Goal: Information Seeking & Learning: Learn about a topic

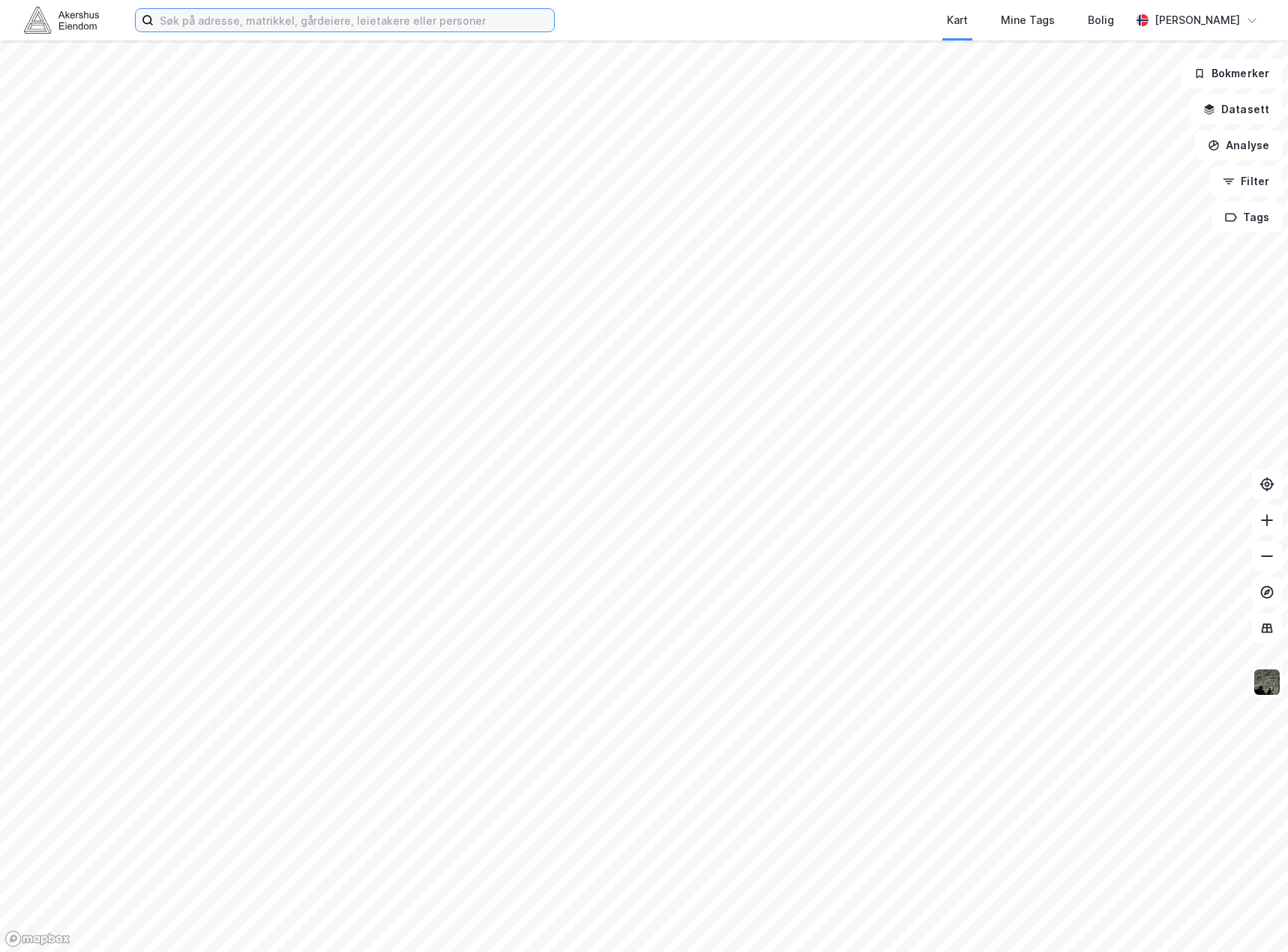
click at [250, 21] on input at bounding box center [354, 20] width 400 height 23
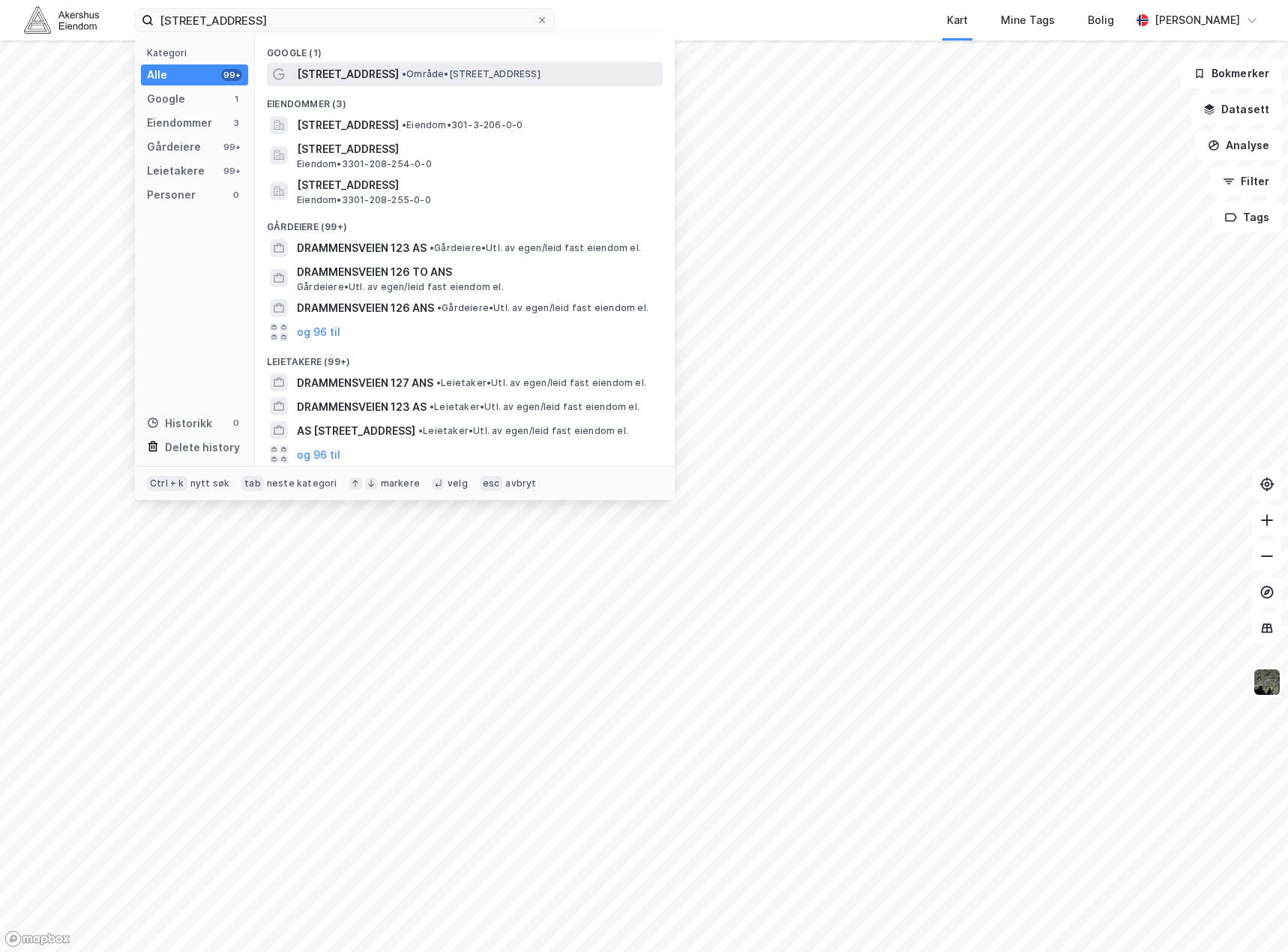
click at [351, 77] on span "[STREET_ADDRESS]" at bounding box center [348, 74] width 102 height 18
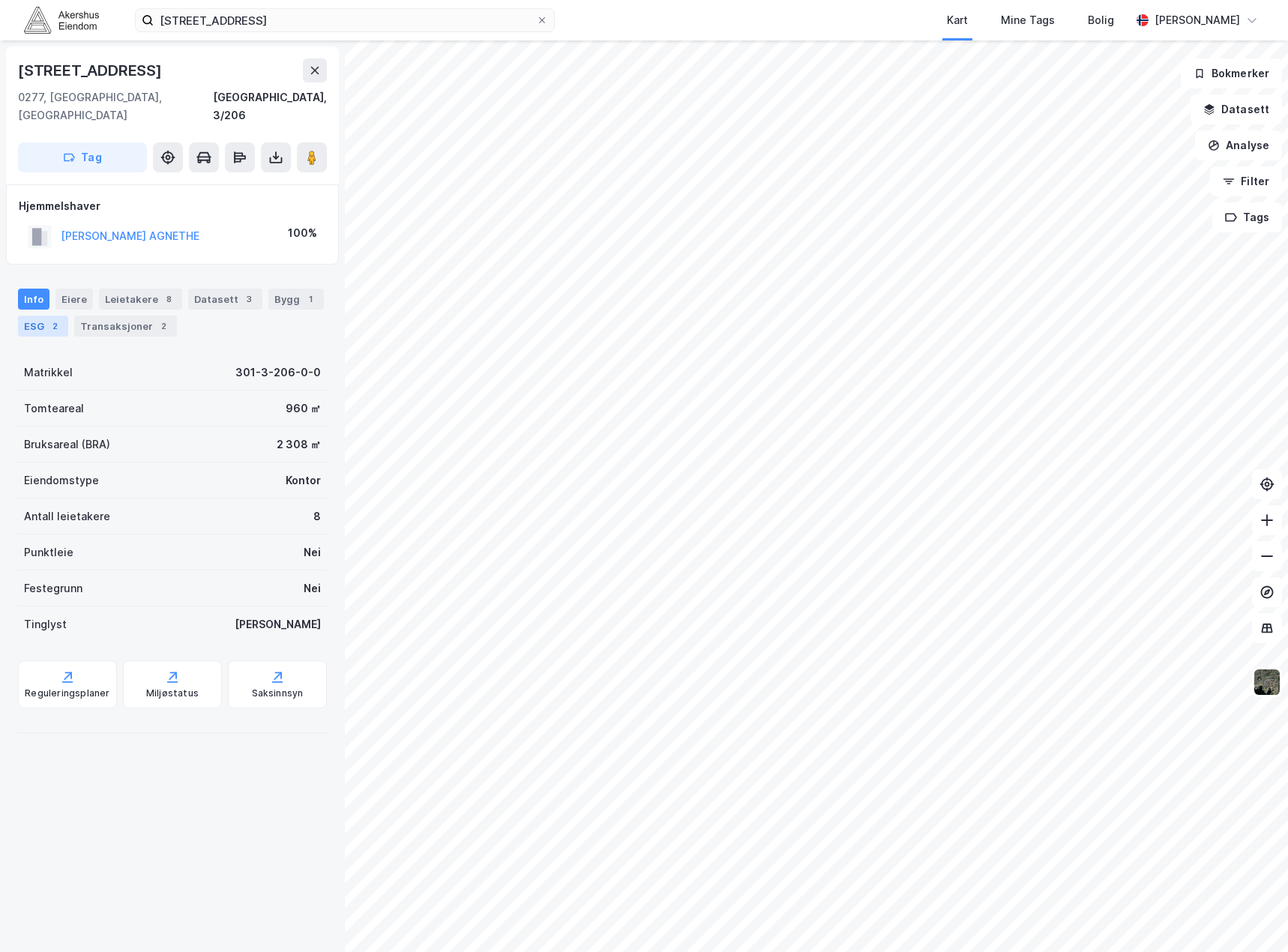
click at [45, 315] on div "ESG 2" at bounding box center [43, 325] width 50 height 21
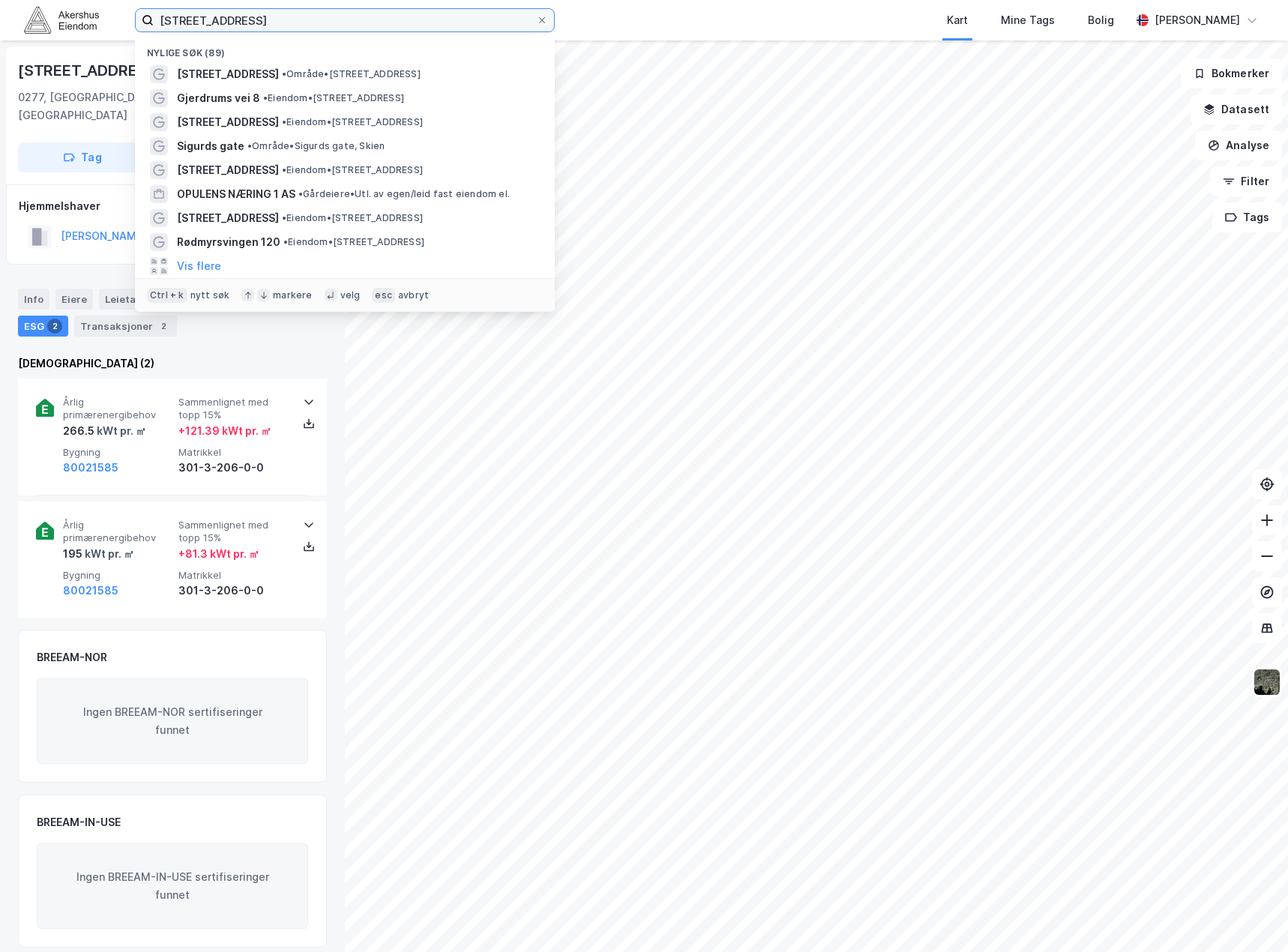
drag, startPoint x: 309, startPoint y: 20, endPoint x: 125, endPoint y: 9, distance: 184.3
click at [125, 9] on div "[STREET_ADDRESS] Nylige søk (89) [STREET_ADDRESS] • Område • [STREET_ADDRESS] •…" at bounding box center [644, 20] width 1288 height 40
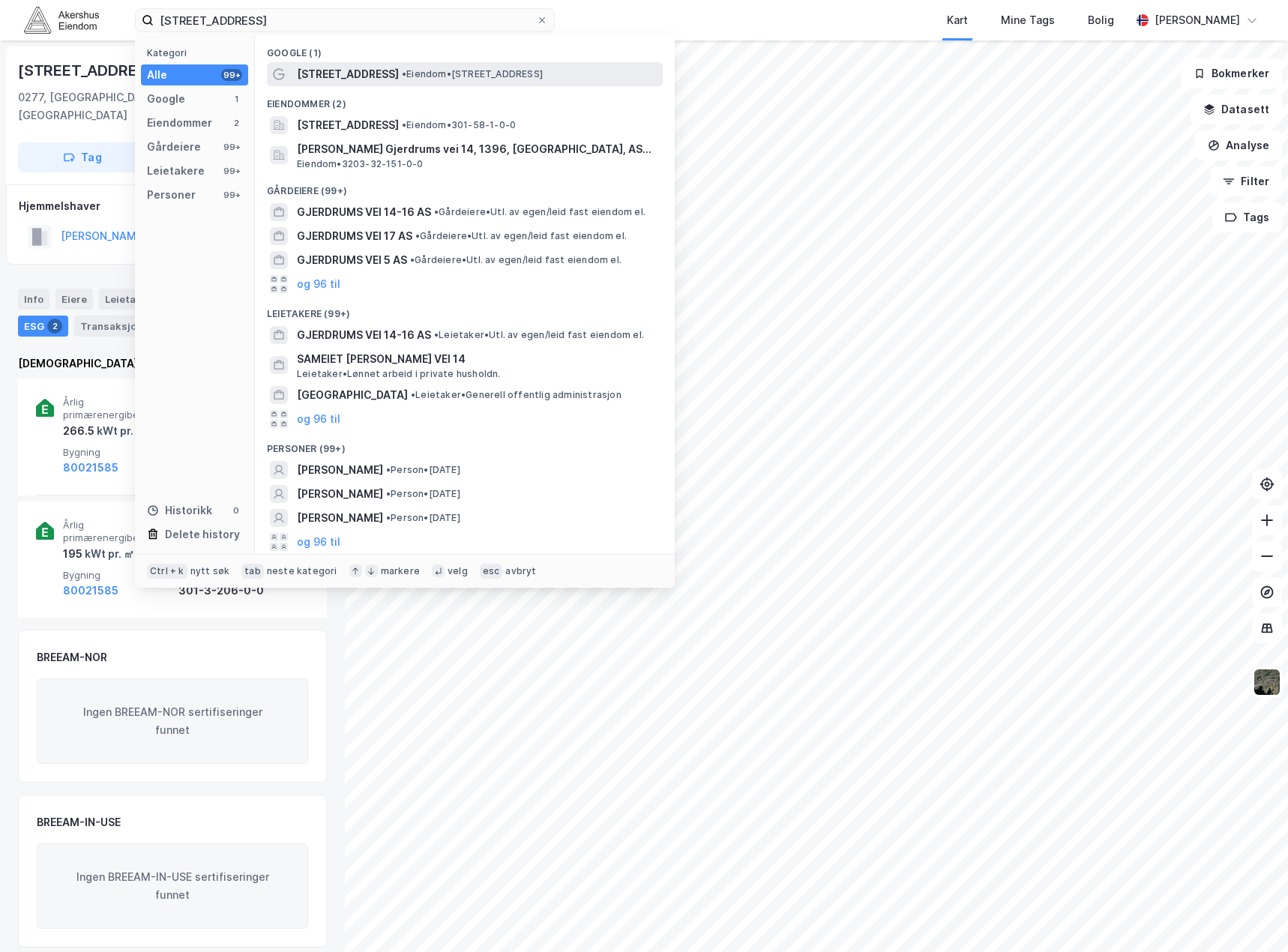
click at [356, 70] on span "[STREET_ADDRESS]" at bounding box center [348, 74] width 102 height 18
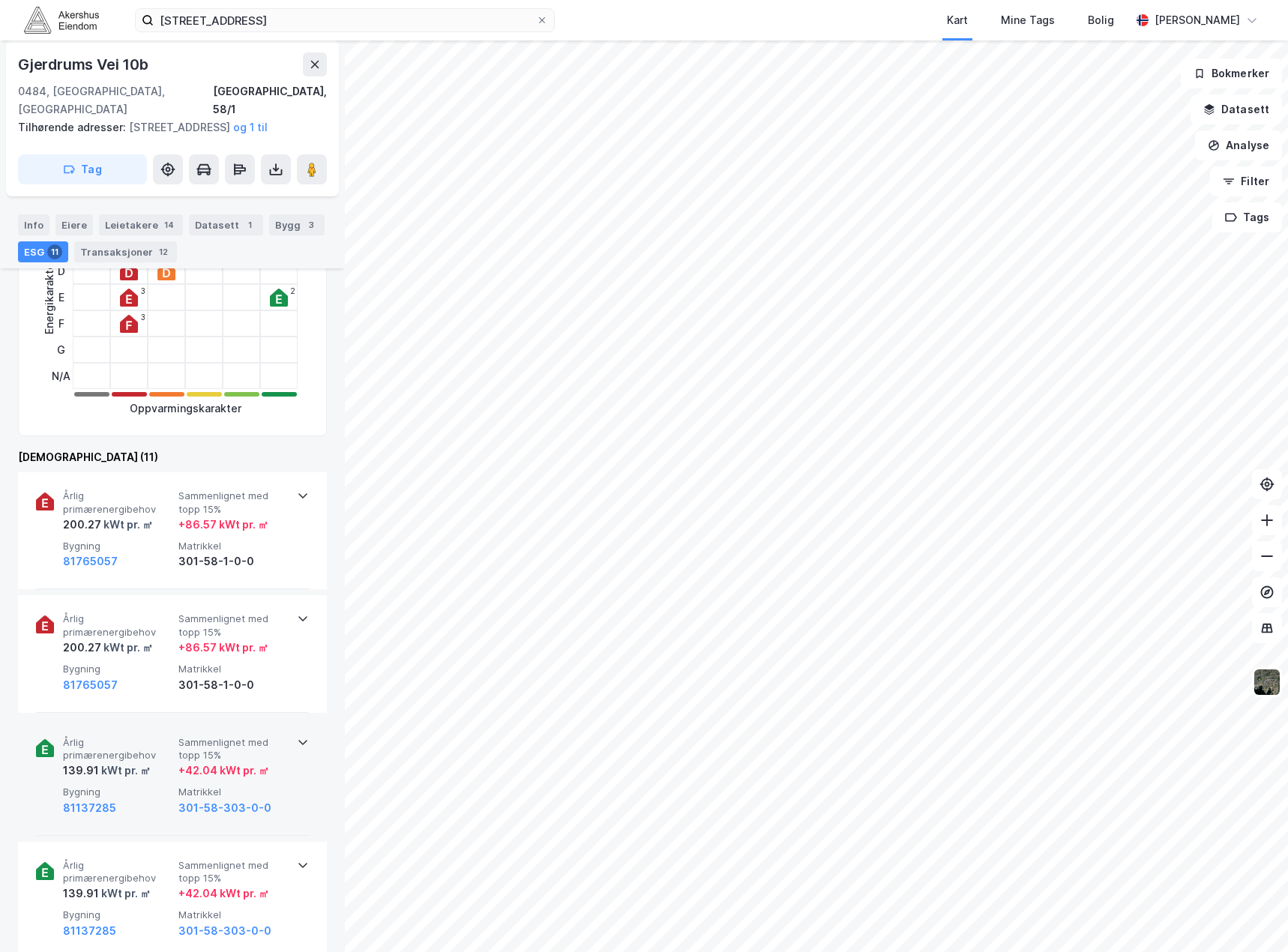
scroll to position [374, 0]
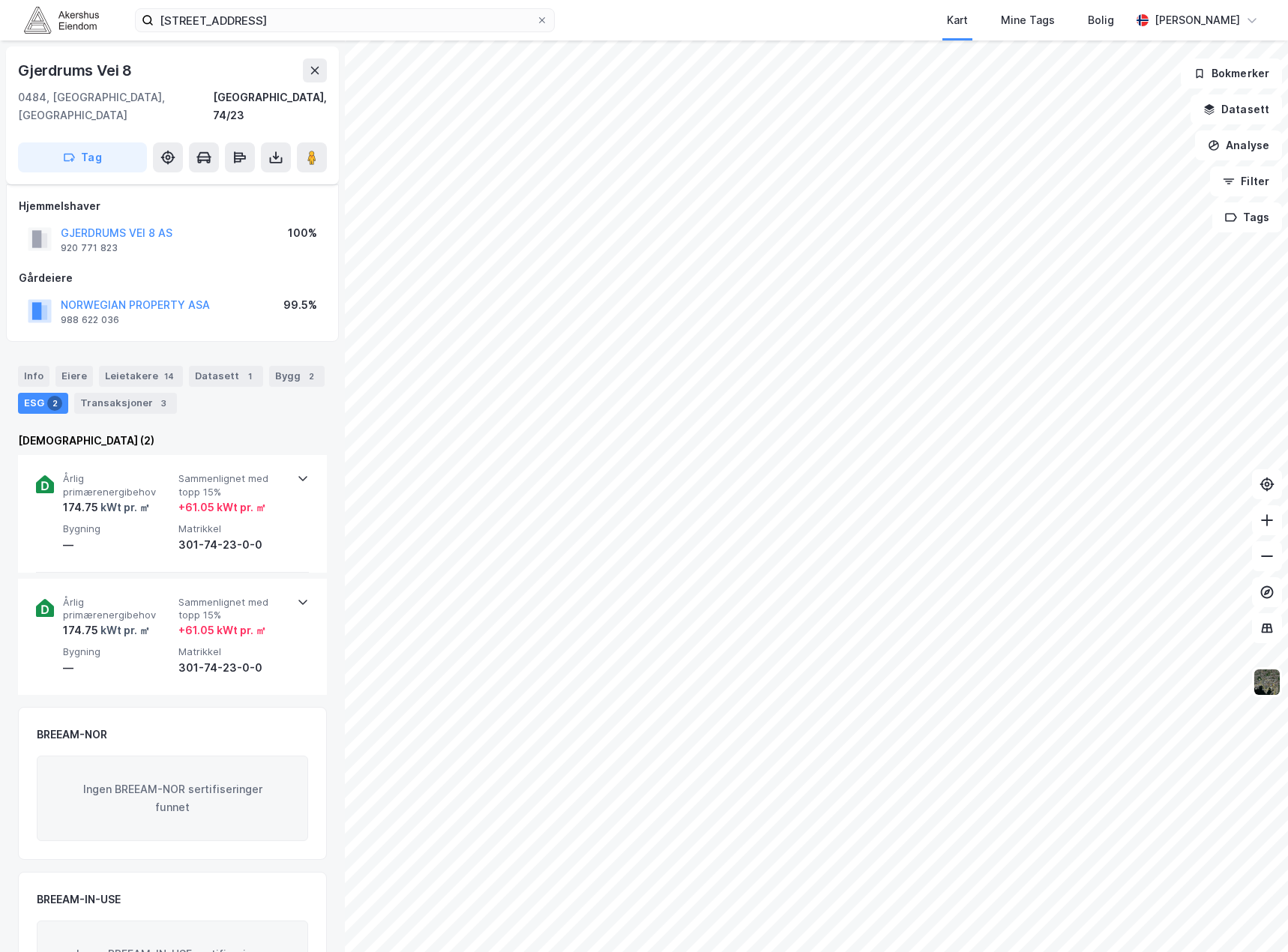
scroll to position [72, 0]
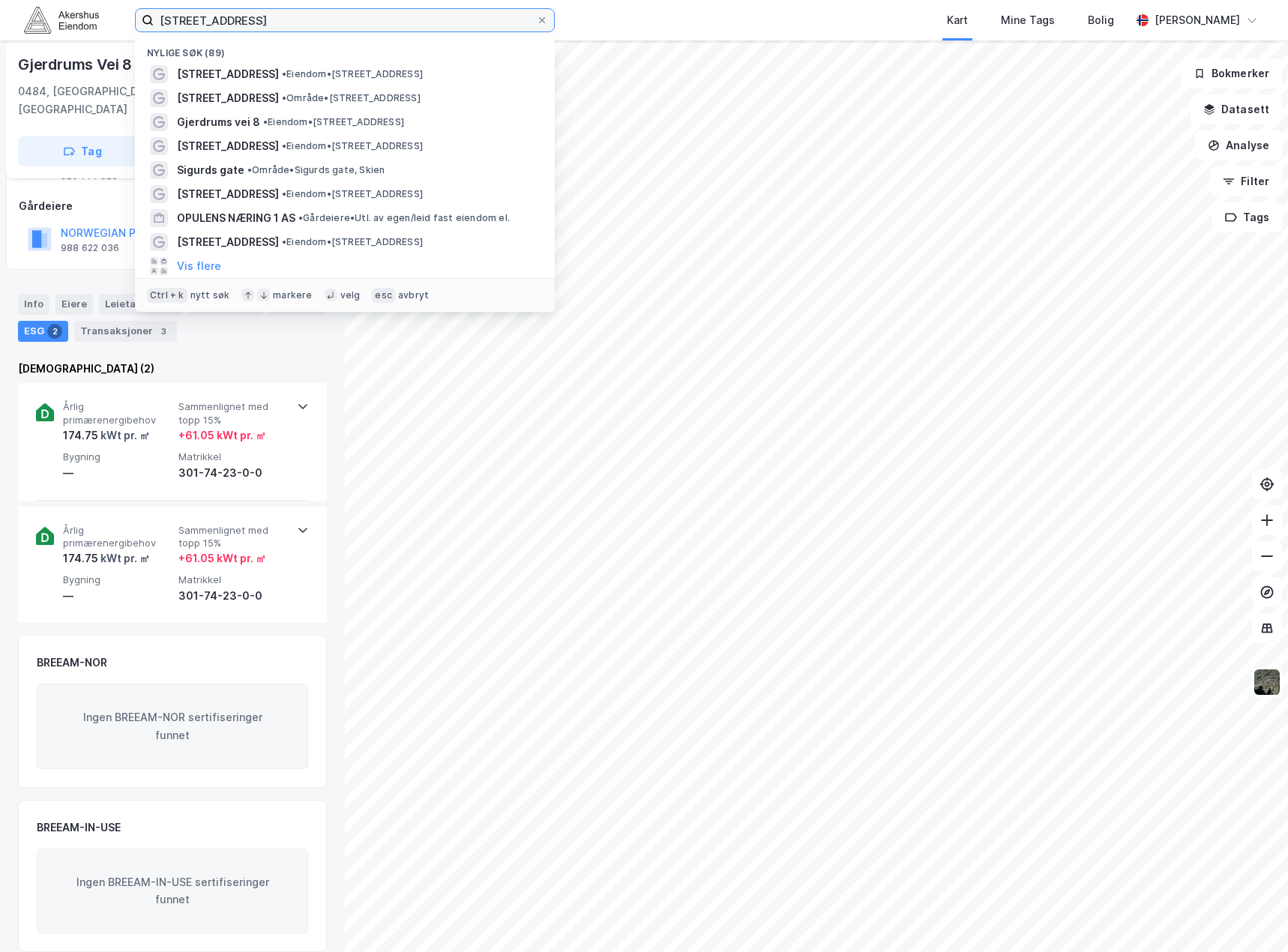
drag, startPoint x: 283, startPoint y: 28, endPoint x: 79, endPoint y: 24, distance: 204.0
click at [79, 23] on div "Gjerdrums vei 14 Nylige søk (89) Gjerdrums vei 16 • Eiendom • [STREET_ADDRESS] …" at bounding box center [644, 20] width 1288 height 40
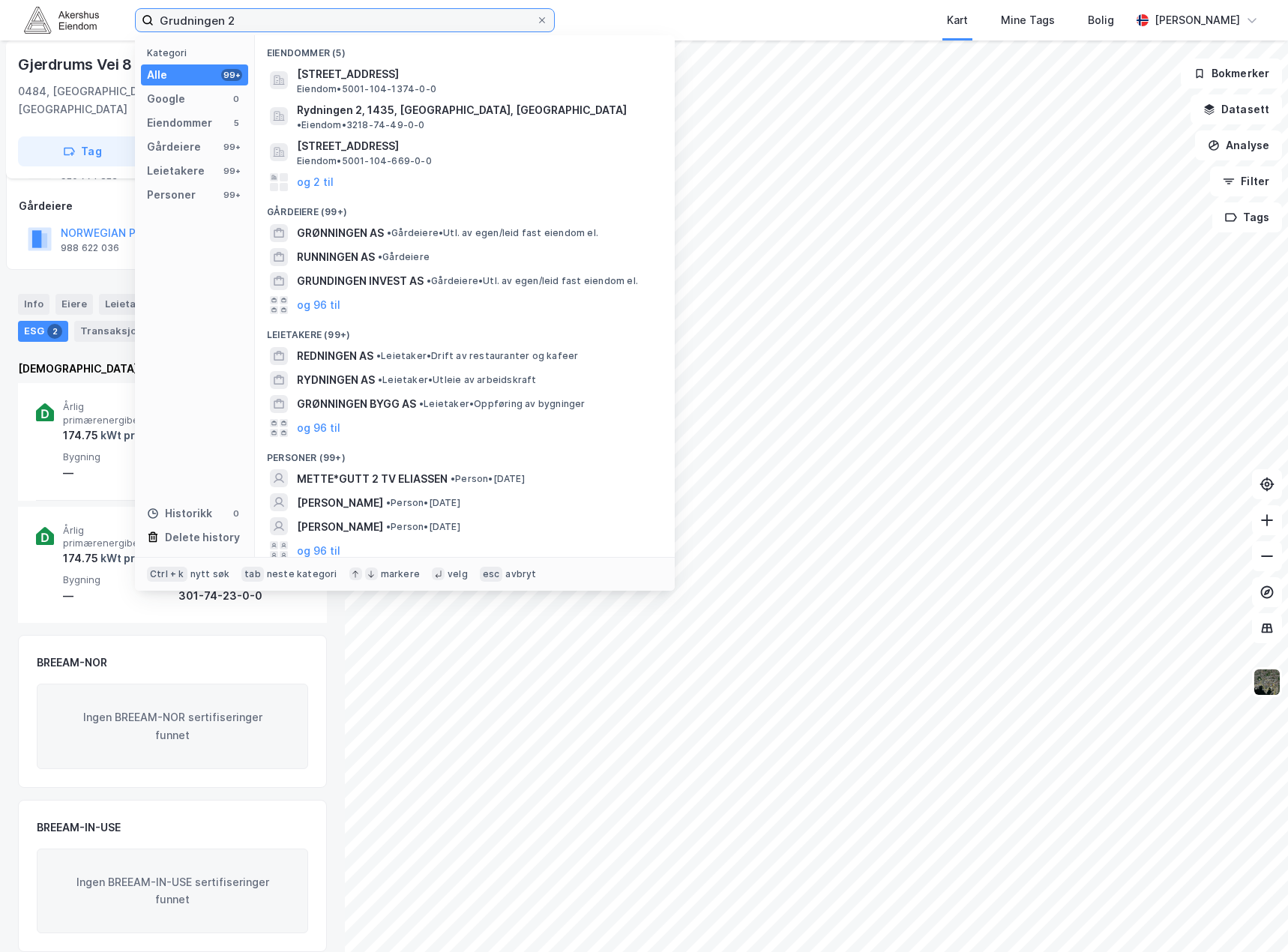
click at [185, 23] on input "Grudningen 2" at bounding box center [344, 20] width 382 height 23
drag, startPoint x: 269, startPoint y: 20, endPoint x: 61, endPoint y: 17, distance: 208.0
click at [61, 17] on div "Grudningen 2 Kategori Alle 99+ Google 0 Eiendommer 5 Gårdeiere 99+ Leietakere 9…" at bounding box center [644, 20] width 1288 height 40
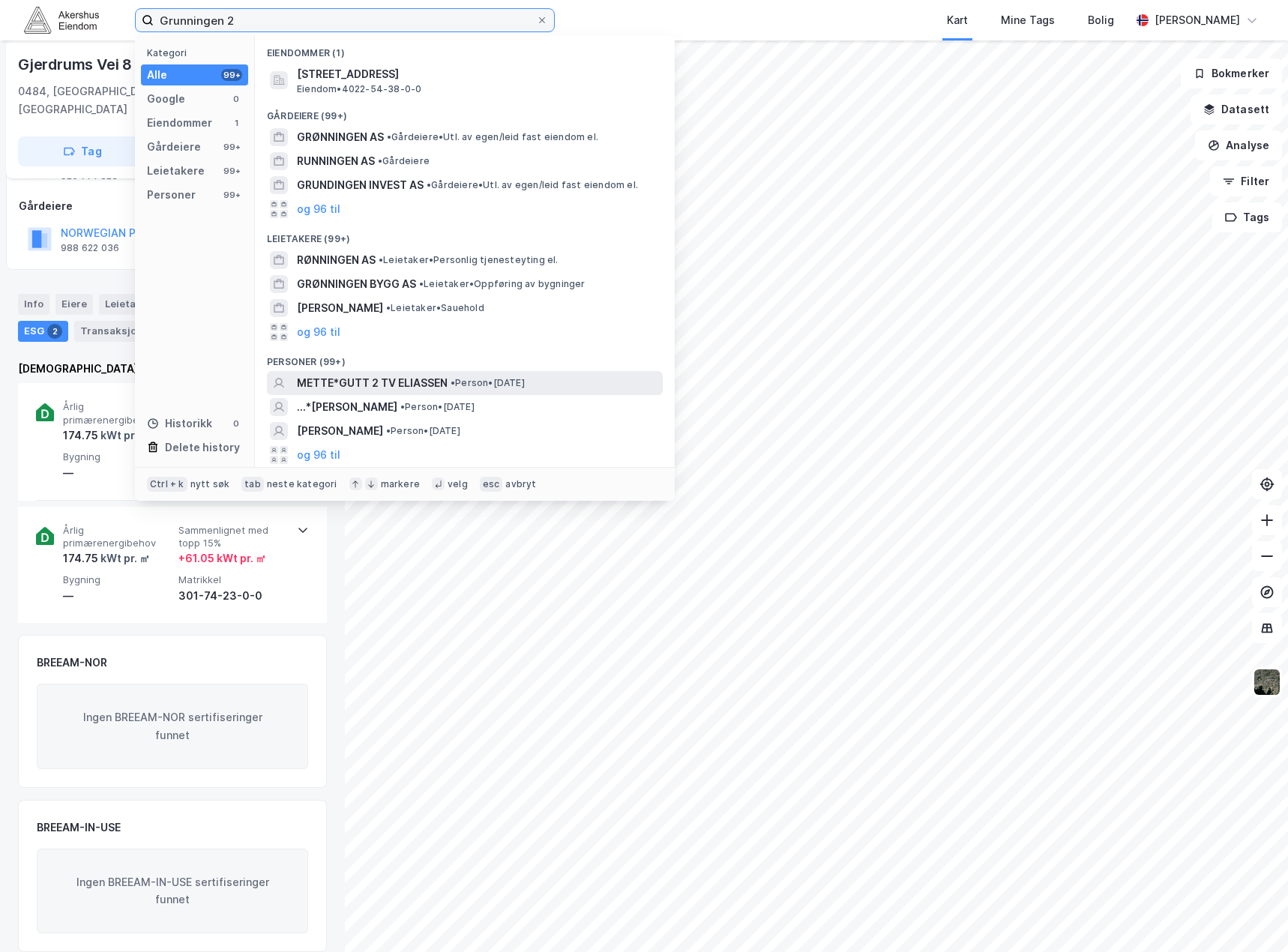
type input "Grunningen 2"
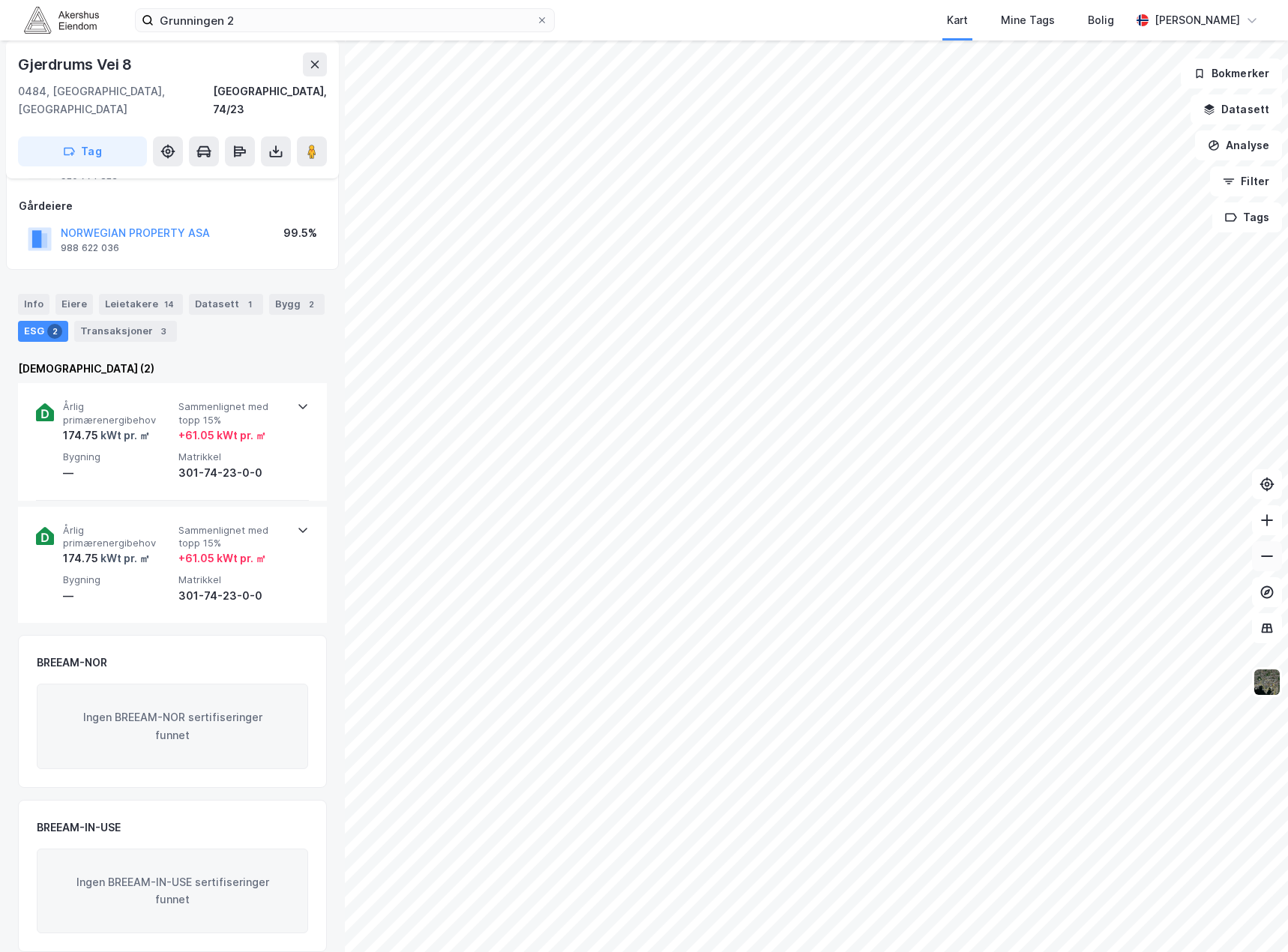
click at [1275, 562] on div "Gjerdrums Vei 8 [GEOGRAPHIC_DATA], 74/23 Tag Hjemmelshaver GJERDRUMS VEI 8 AS 9…" at bounding box center [644, 496] width 1288 height 911
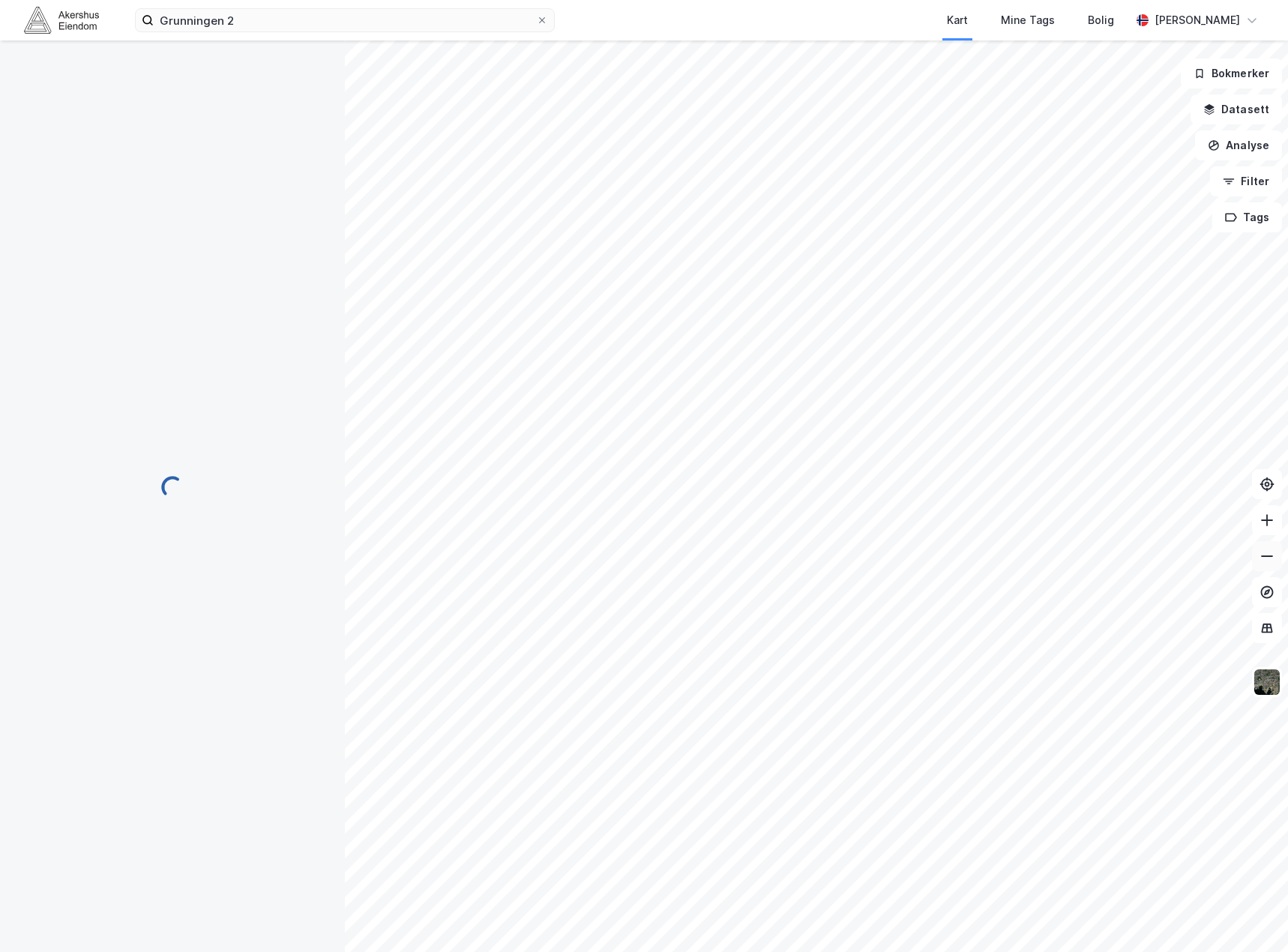
scroll to position [0, 0]
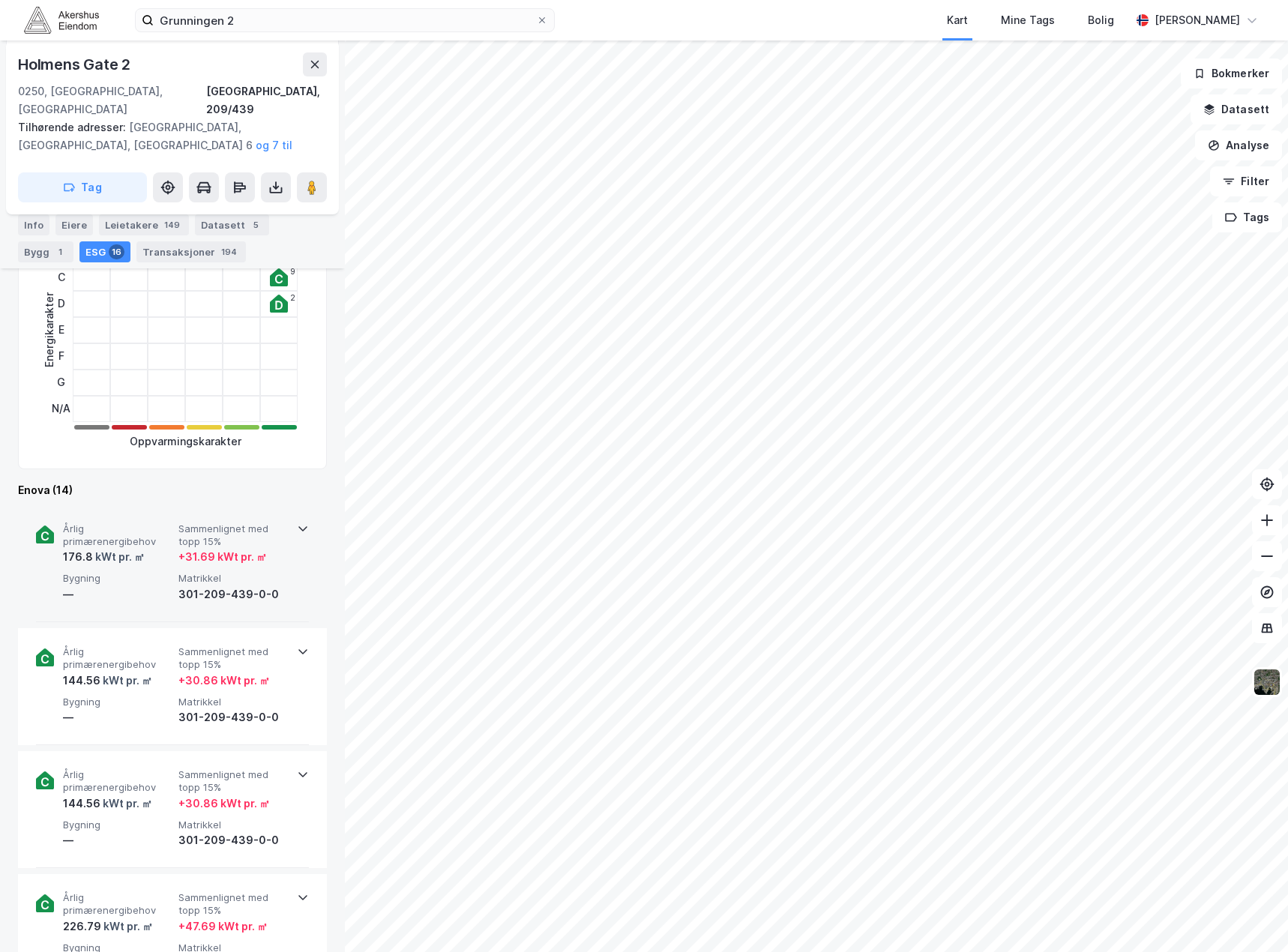
scroll to position [746, 0]
